Goal: Task Accomplishment & Management: Manage account settings

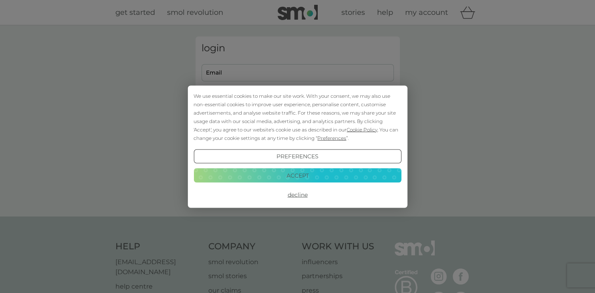
click at [299, 176] on button "Accept" at bounding box center [298, 175] width 208 height 14
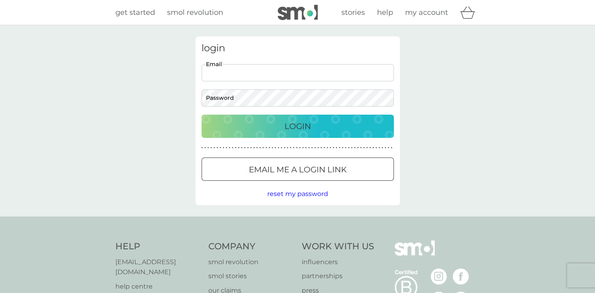
click at [224, 74] on input "Email" at bounding box center [298, 72] width 192 height 17
type input "[EMAIL_ADDRESS][DOMAIN_NAME]"
click at [305, 194] on span "reset my password" at bounding box center [297, 194] width 61 height 8
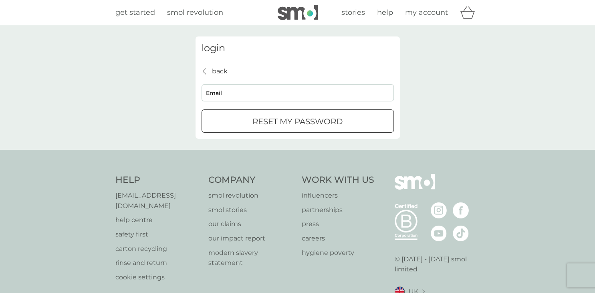
click at [202, 69] on div "back" at bounding box center [205, 71] width 6 height 6
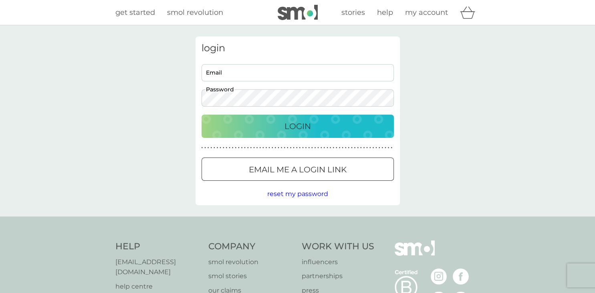
click at [310, 193] on span "reset my password" at bounding box center [297, 194] width 61 height 8
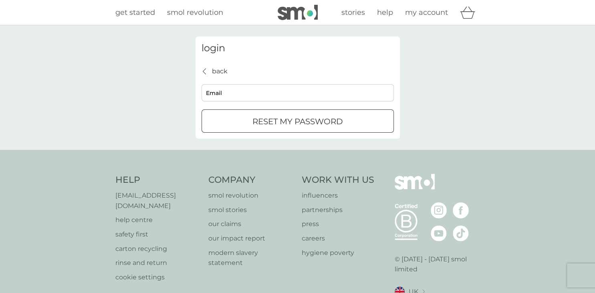
click at [204, 65] on div "login back back Email reset my password" at bounding box center [298, 87] width 204 height 102
